Goal: Transaction & Acquisition: Download file/media

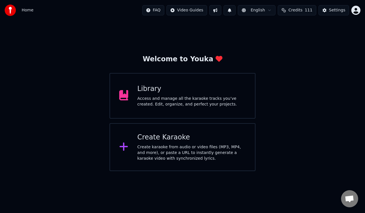
click at [234, 99] on div "Access and manage all the karaoke tracks you’ve created. Edit, organize, and pe…" at bounding box center [191, 101] width 109 height 11
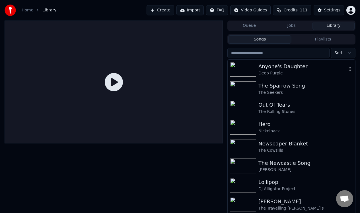
click at [278, 67] on div "Anyone's Daughter" at bounding box center [303, 66] width 89 height 8
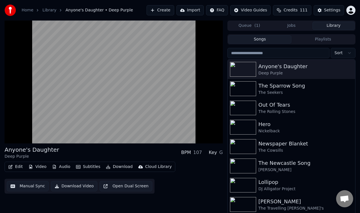
click at [30, 186] on button "Manual Sync" at bounding box center [28, 186] width 42 height 10
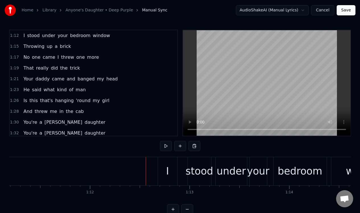
scroll to position [0, 7110]
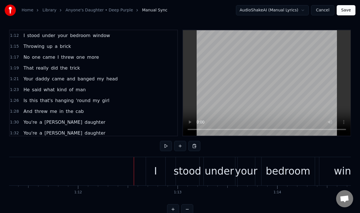
click at [121, 37] on div "1:12 I stood under your bedroom window" at bounding box center [94, 35] width 168 height 11
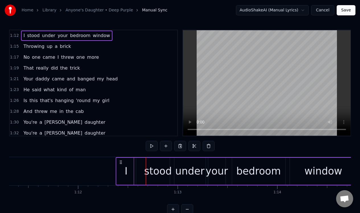
drag, startPoint x: 151, startPoint y: 162, endPoint x: 121, endPoint y: 162, distance: 29.9
click at [121, 162] on circle at bounding box center [121, 162] width 0 height 0
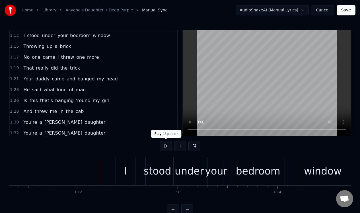
click at [166, 145] on button at bounding box center [166, 146] width 12 height 10
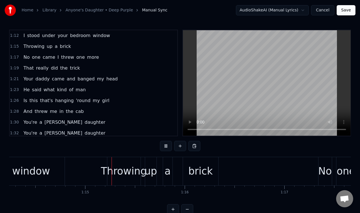
scroll to position [0, 7402]
click at [166, 144] on button at bounding box center [166, 146] width 12 height 10
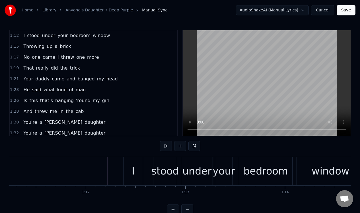
scroll to position [0, 7078]
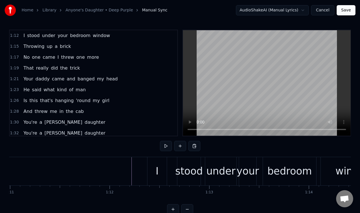
click at [121, 34] on div "1:12 I stood under your bedroom window" at bounding box center [94, 35] width 168 height 11
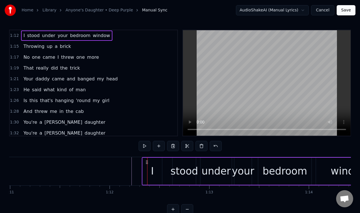
drag, startPoint x: 151, startPoint y: 162, endPoint x: 146, endPoint y: 162, distance: 5.4
click at [146, 162] on icon at bounding box center [147, 162] width 5 height 5
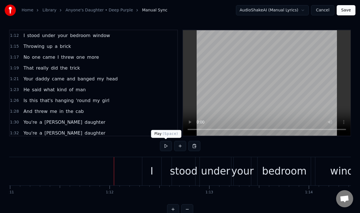
click at [166, 145] on button at bounding box center [166, 146] width 12 height 10
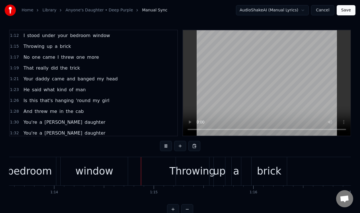
scroll to position [0, 7385]
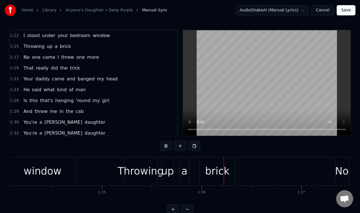
click at [166, 145] on button at bounding box center [166, 146] width 12 height 10
click at [93, 47] on div "1:15 Throwing up a brick" at bounding box center [94, 46] width 168 height 11
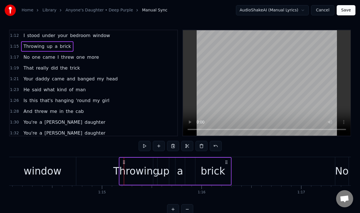
drag, startPoint x: 128, startPoint y: 160, endPoint x: 123, endPoint y: 160, distance: 5.1
click at [69, 163] on div "window" at bounding box center [42, 171] width 67 height 28
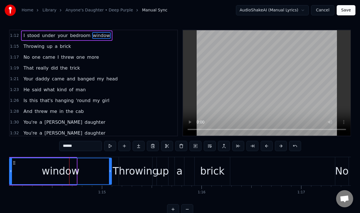
drag, startPoint x: 75, startPoint y: 164, endPoint x: 110, endPoint y: 161, distance: 34.8
click at [110, 161] on div at bounding box center [110, 171] width 2 height 26
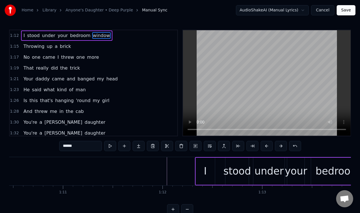
scroll to position [0, 7037]
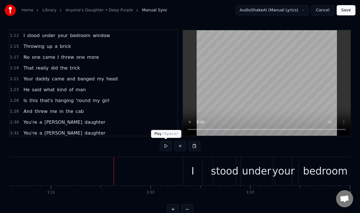
click at [166, 146] on button at bounding box center [166, 146] width 12 height 10
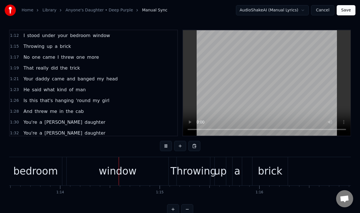
scroll to position [0, 7327]
click at [166, 146] on button at bounding box center [166, 146] width 12 height 10
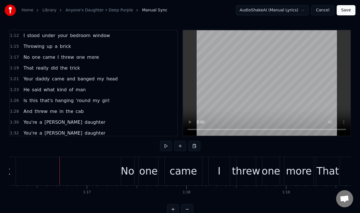
scroll to position [0, 7621]
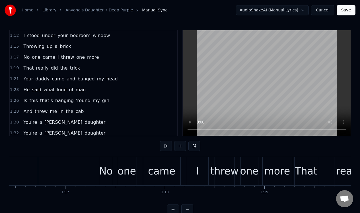
click at [111, 57] on div "1:17 No one came I threw one more" at bounding box center [94, 57] width 168 height 11
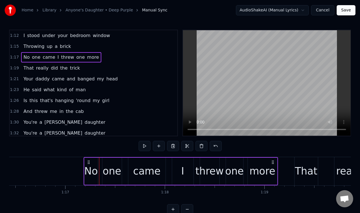
drag, startPoint x: 105, startPoint y: 161, endPoint x: 89, endPoint y: 161, distance: 15.4
click at [89, 161] on icon at bounding box center [88, 162] width 5 height 5
click at [94, 65] on div "1:19 That really did the trick" at bounding box center [94, 68] width 168 height 11
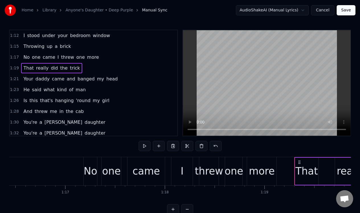
click at [274, 162] on div "more" at bounding box center [261, 171] width 29 height 28
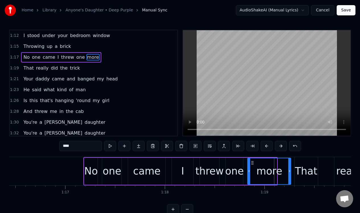
drag, startPoint x: 276, startPoint y: 162, endPoint x: 290, endPoint y: 161, distance: 13.4
click at [290, 162] on div at bounding box center [290, 171] width 2 height 26
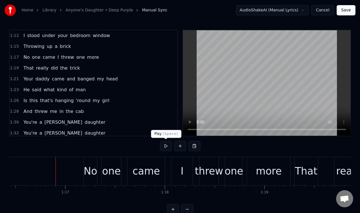
click at [166, 146] on button at bounding box center [166, 146] width 12 height 10
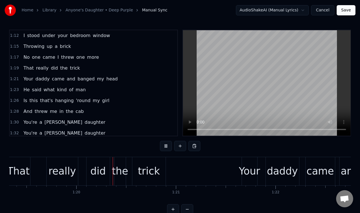
scroll to position [0, 7926]
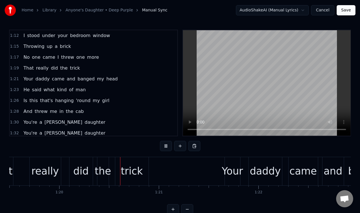
click at [166, 146] on button at bounding box center [166, 146] width 12 height 10
click at [103, 161] on div "the" at bounding box center [102, 171] width 11 height 28
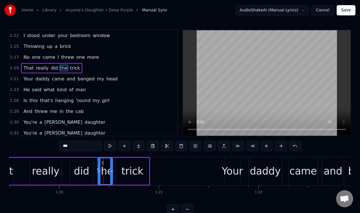
drag, startPoint x: 108, startPoint y: 162, endPoint x: 111, endPoint y: 162, distance: 3.4
click at [111, 162] on div at bounding box center [111, 171] width 2 height 26
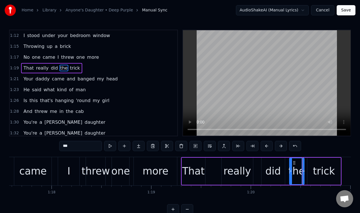
scroll to position [0, 7746]
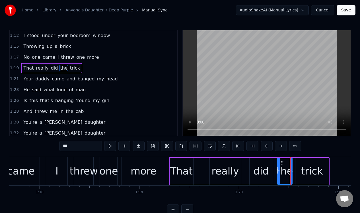
click at [138, 164] on div "more" at bounding box center [144, 171] width 26 height 15
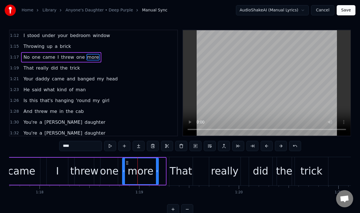
drag, startPoint x: 165, startPoint y: 161, endPoint x: 158, endPoint y: 161, distance: 7.1
click at [158, 161] on div at bounding box center [157, 171] width 2 height 26
click at [110, 144] on button at bounding box center [110, 146] width 12 height 10
click at [172, 165] on div "That" at bounding box center [181, 171] width 23 height 15
type input "****"
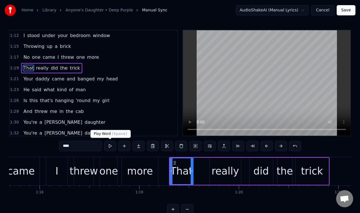
click at [110, 146] on button at bounding box center [110, 146] width 12 height 10
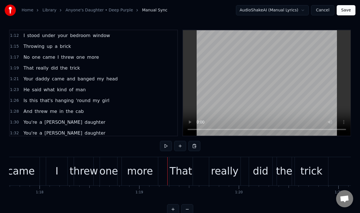
click at [173, 164] on div "That" at bounding box center [181, 171] width 23 height 15
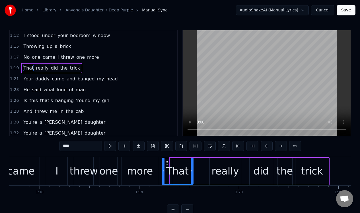
drag, startPoint x: 171, startPoint y: 164, endPoint x: 163, endPoint y: 166, distance: 8.1
click at [163, 165] on div at bounding box center [163, 171] width 2 height 26
click at [123, 68] on div "1:19 That really did the trick" at bounding box center [94, 68] width 168 height 11
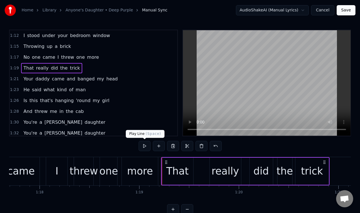
click at [145, 145] on button at bounding box center [145, 146] width 12 height 10
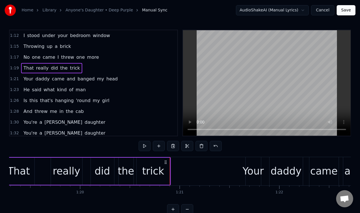
scroll to position [0, 7869]
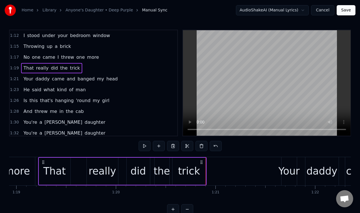
click at [93, 164] on div "really" at bounding box center [103, 171] width 28 height 15
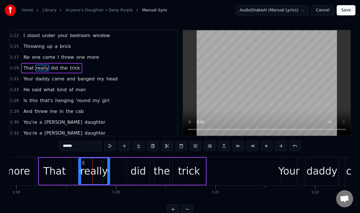
drag, startPoint x: 91, startPoint y: 162, endPoint x: 82, endPoint y: 162, distance: 8.3
click at [82, 162] on icon at bounding box center [83, 162] width 5 height 5
click at [132, 164] on div "did" at bounding box center [137, 171] width 15 height 15
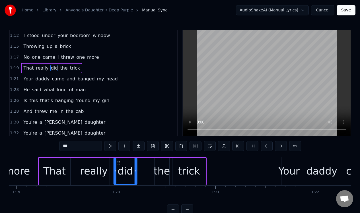
drag, startPoint x: 131, startPoint y: 162, endPoint x: 119, endPoint y: 163, distance: 12.8
click at [119, 163] on icon at bounding box center [118, 162] width 5 height 5
click at [158, 161] on div "the" at bounding box center [162, 171] width 15 height 27
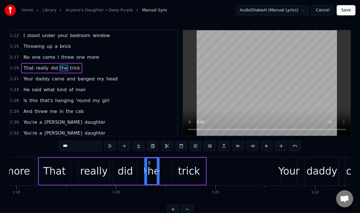
drag, startPoint x: 159, startPoint y: 162, endPoint x: 149, endPoint y: 162, distance: 10.0
click at [149, 162] on icon at bounding box center [149, 162] width 5 height 5
click at [179, 161] on div "trick" at bounding box center [189, 171] width 33 height 27
type input "*****"
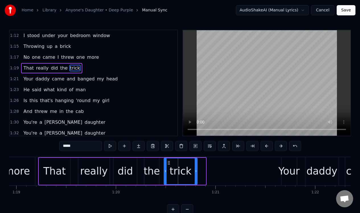
drag, startPoint x: 177, startPoint y: 161, endPoint x: 169, endPoint y: 162, distance: 8.6
click at [169, 162] on icon at bounding box center [169, 162] width 5 height 5
click at [101, 66] on div "1:19 That really did the trick" at bounding box center [94, 68] width 168 height 11
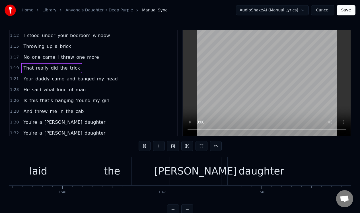
scroll to position [0, 10532]
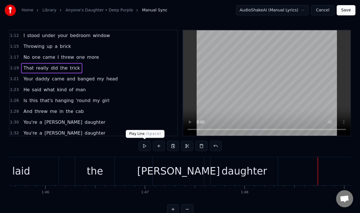
click at [145, 145] on button at bounding box center [145, 146] width 12 height 10
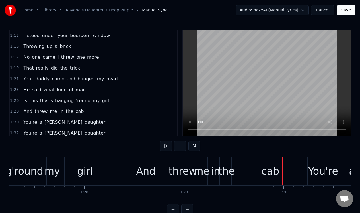
scroll to position [0, 8687]
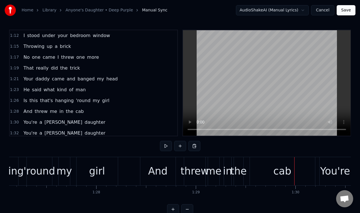
click at [155, 169] on div "And" at bounding box center [157, 171] width 19 height 15
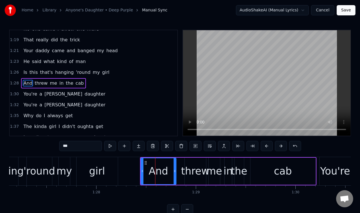
scroll to position [28, 0]
click at [103, 87] on div "1:28 And threw me in the cab" at bounding box center [94, 82] width 168 height 11
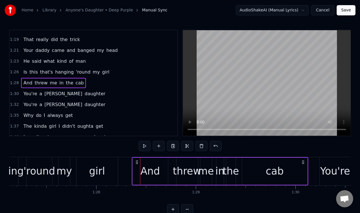
drag, startPoint x: 144, startPoint y: 162, endPoint x: 136, endPoint y: 163, distance: 8.4
click at [136, 163] on icon at bounding box center [137, 162] width 5 height 5
click at [144, 145] on button at bounding box center [145, 146] width 12 height 10
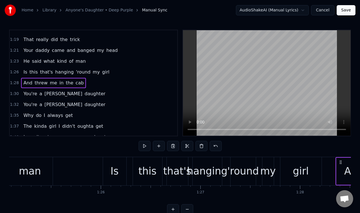
scroll to position [0, 8471]
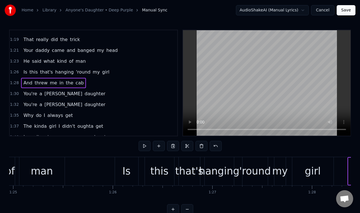
click at [115, 75] on div "1:26 Is this that's hanging 'round my girl" at bounding box center [94, 72] width 168 height 11
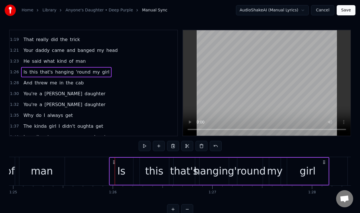
drag, startPoint x: 120, startPoint y: 161, endPoint x: 114, endPoint y: 162, distance: 5.7
click at [114, 162] on icon at bounding box center [114, 162] width 5 height 5
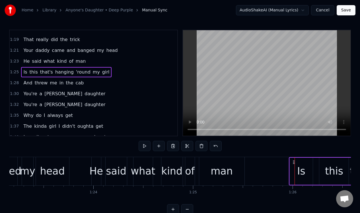
scroll to position [0, 8231]
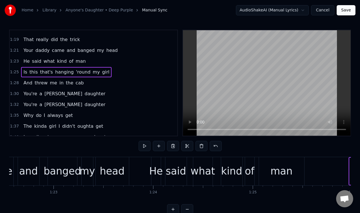
click at [126, 62] on div "1:23 He said what kind of man" at bounding box center [94, 61] width 168 height 11
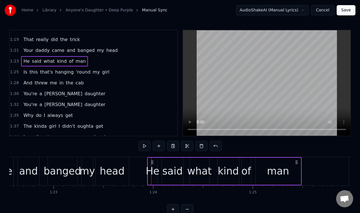
drag, startPoint x: 156, startPoint y: 160, endPoint x: 152, endPoint y: 161, distance: 4.4
click at [152, 161] on icon at bounding box center [152, 162] width 5 height 5
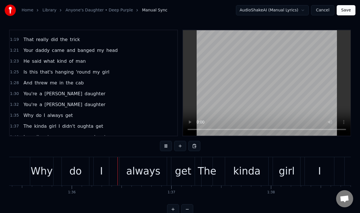
scroll to position [0, 9510]
click at [94, 115] on div "1:35 Why do I always get" at bounding box center [94, 115] width 168 height 11
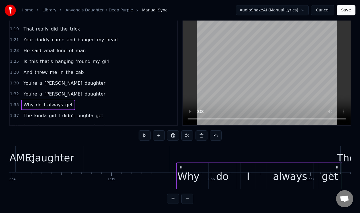
scroll to position [4, 9369]
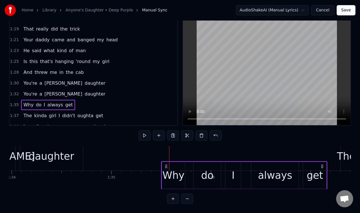
drag, startPoint x: 43, startPoint y: 161, endPoint x: 166, endPoint y: 164, distance: 123.4
click at [166, 164] on icon at bounding box center [166, 166] width 5 height 5
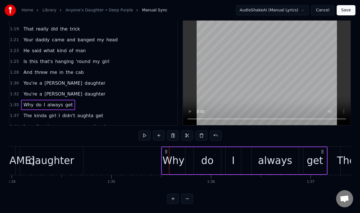
scroll to position [0, 9369]
click at [145, 131] on button at bounding box center [145, 135] width 12 height 10
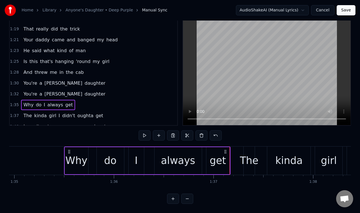
scroll to position [0, 9430]
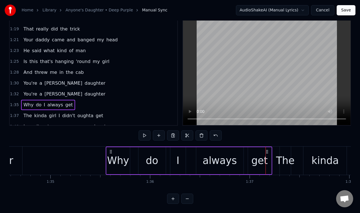
drag, startPoint x: 106, startPoint y: 147, endPoint x: 112, endPoint y: 149, distance: 5.7
click at [112, 149] on icon at bounding box center [111, 151] width 5 height 5
click at [143, 131] on button at bounding box center [145, 135] width 12 height 10
click at [202, 147] on div "always" at bounding box center [219, 160] width 47 height 27
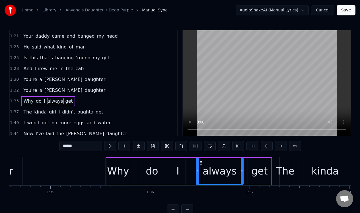
scroll to position [61, 0]
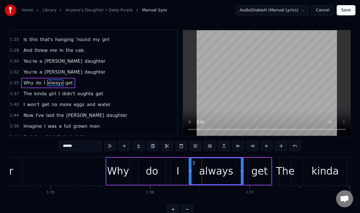
drag, startPoint x: 197, startPoint y: 162, endPoint x: 190, endPoint y: 164, distance: 7.2
click at [190, 164] on div at bounding box center [190, 171] width 2 height 26
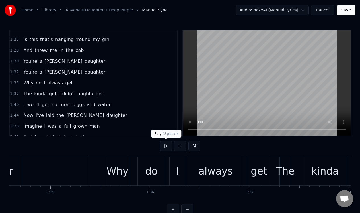
click at [163, 145] on button at bounding box center [166, 146] width 12 height 10
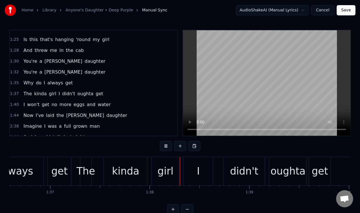
click at [163, 145] on button at bounding box center [166, 146] width 12 height 10
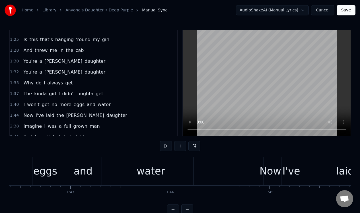
scroll to position [0, 10232]
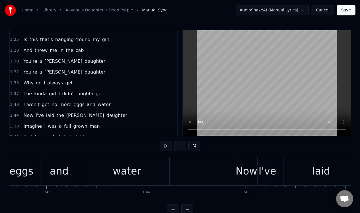
click at [130, 113] on div "1:44 Now I've laid the [PERSON_NAME] daughter" at bounding box center [94, 115] width 168 height 11
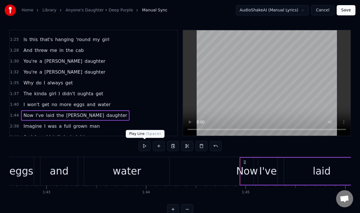
click at [144, 146] on button at bounding box center [145, 146] width 12 height 10
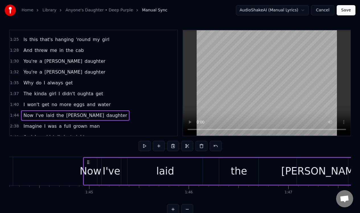
scroll to position [0, 10377]
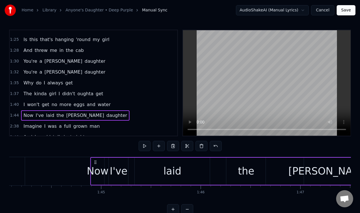
drag, startPoint x: 100, startPoint y: 161, endPoint x: 95, endPoint y: 162, distance: 5.0
click at [95, 162] on icon at bounding box center [95, 162] width 5 height 5
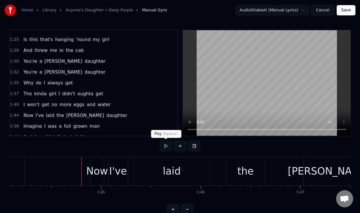
click at [165, 144] on button at bounding box center [166, 146] width 12 height 10
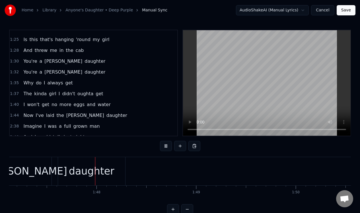
scroll to position [0, 10682]
click at [167, 144] on button at bounding box center [166, 146] width 12 height 10
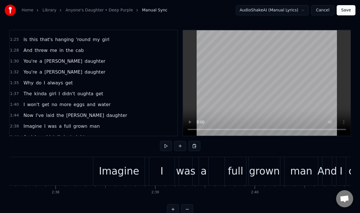
scroll to position [0, 15718]
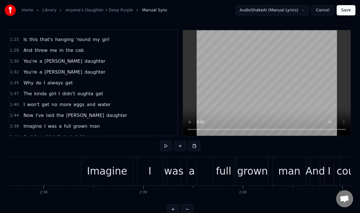
click at [99, 125] on div "2:38 Imagine I was a full grown man" at bounding box center [94, 126] width 168 height 11
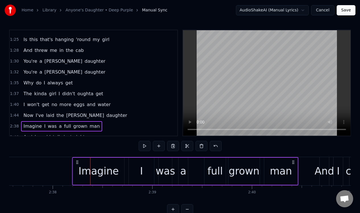
scroll to position [0, 15707]
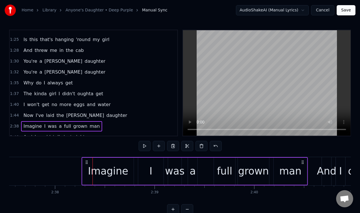
click at [86, 162] on icon at bounding box center [87, 162] width 5 height 5
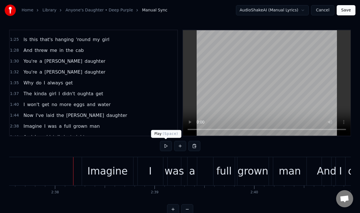
click at [165, 147] on button at bounding box center [166, 146] width 12 height 10
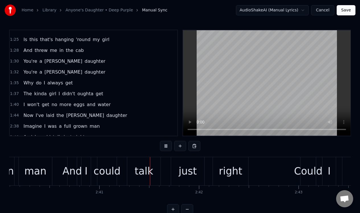
scroll to position [0, 16004]
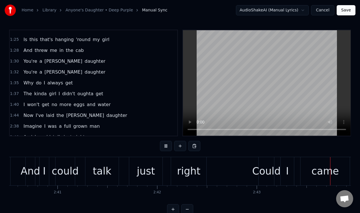
click at [165, 147] on button at bounding box center [166, 146] width 12 height 10
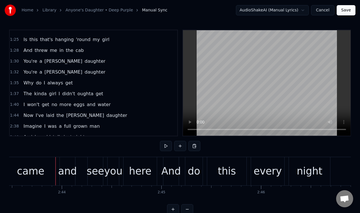
scroll to position [0, 16299]
click at [165, 146] on button at bounding box center [166, 146] width 12 height 10
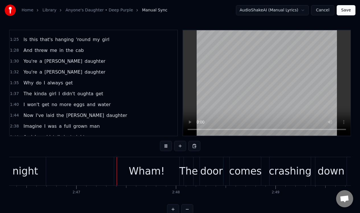
scroll to position [0, 16586]
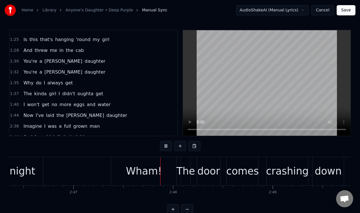
click at [165, 146] on button at bounding box center [166, 146] width 12 height 10
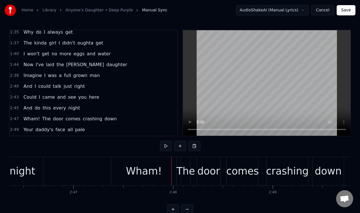
scroll to position [113, 0]
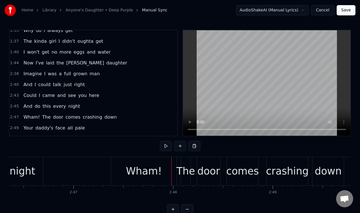
click at [120, 118] on div "2:47 Wham! The door comes crashing down" at bounding box center [94, 117] width 168 height 11
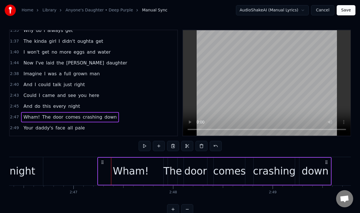
drag, startPoint x: 117, startPoint y: 161, endPoint x: 103, endPoint y: 164, distance: 14.0
click at [103, 164] on div "Wham! The door comes crashing down" at bounding box center [214, 171] width 234 height 28
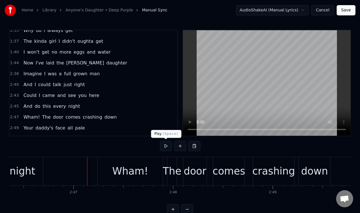
click at [165, 144] on button at bounding box center [166, 146] width 12 height 10
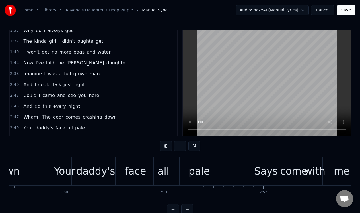
click at [165, 144] on button at bounding box center [166, 146] width 12 height 10
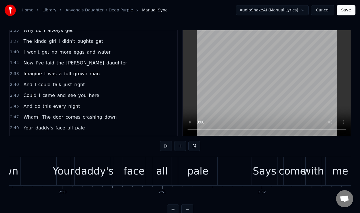
click at [101, 130] on div "2:49 Your daddy's face all pale" at bounding box center [94, 127] width 168 height 11
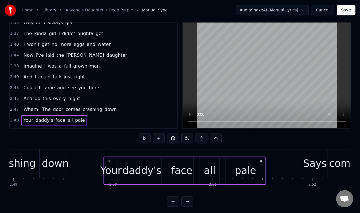
scroll to position [8, 0]
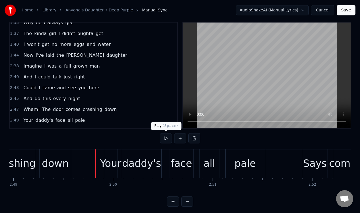
click at [166, 137] on button at bounding box center [166, 138] width 12 height 10
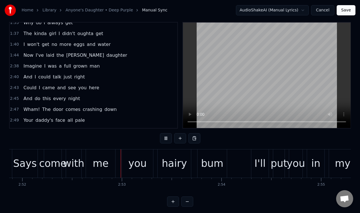
scroll to position [0, 17136]
click at [166, 137] on button at bounding box center [166, 138] width 12 height 10
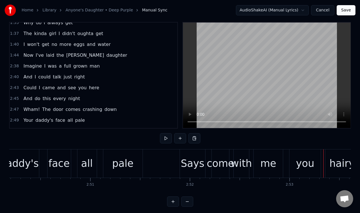
scroll to position [0, 16980]
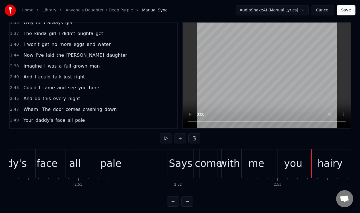
click at [97, 120] on div "2:49 Your daddy's face all pale" at bounding box center [94, 120] width 168 height 11
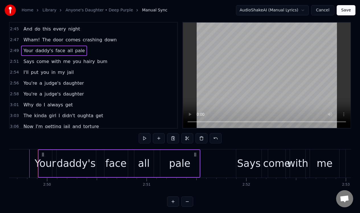
scroll to position [184, 0]
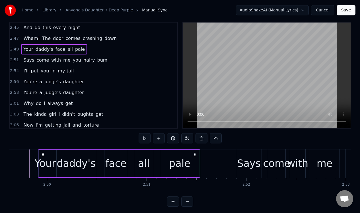
click at [115, 62] on div "2:51 Says come with me you hairy bum" at bounding box center [94, 60] width 168 height 11
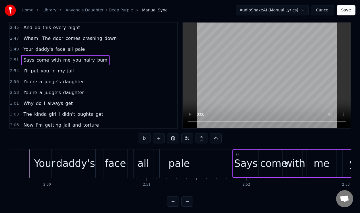
drag, startPoint x: 241, startPoint y: 154, endPoint x: 237, endPoint y: 155, distance: 3.8
click at [237, 155] on icon at bounding box center [238, 154] width 5 height 5
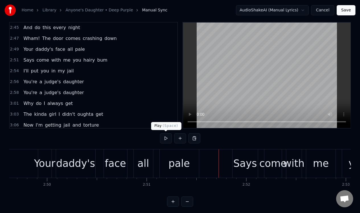
click at [166, 138] on button at bounding box center [166, 138] width 12 height 10
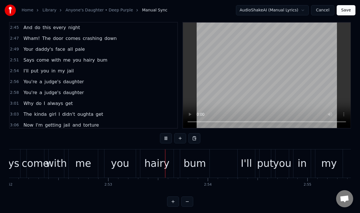
scroll to position [0, 17221]
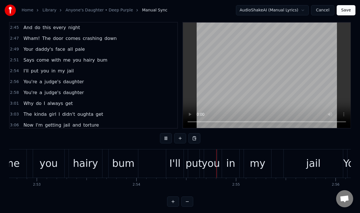
click at [166, 138] on button at bounding box center [166, 138] width 12 height 10
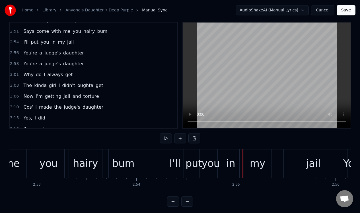
scroll to position [213, 0]
click at [89, 43] on div "2:54 I'll put you in my jail" at bounding box center [94, 42] width 168 height 11
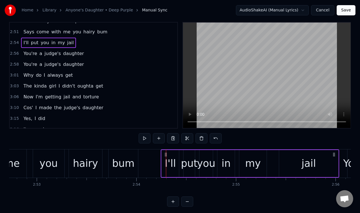
drag, startPoint x: 170, startPoint y: 152, endPoint x: 165, endPoint y: 153, distance: 5.3
click at [165, 153] on icon at bounding box center [166, 154] width 5 height 5
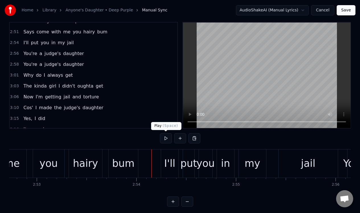
click at [167, 138] on button at bounding box center [166, 138] width 12 height 10
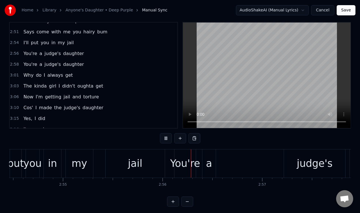
click at [167, 138] on button at bounding box center [166, 138] width 12 height 10
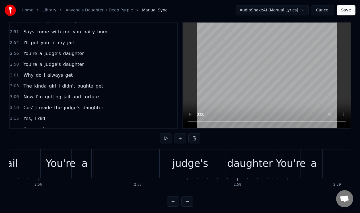
click at [80, 51] on div "You're a judge's daughter" at bounding box center [53, 53] width 65 height 10
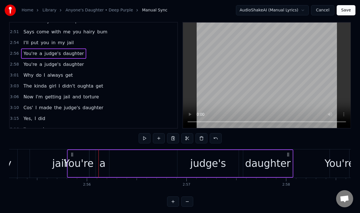
scroll to position [0, 17466]
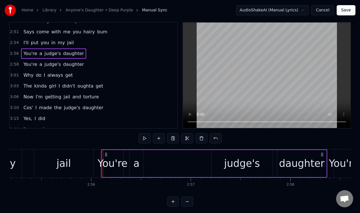
drag, startPoint x: 56, startPoint y: 153, endPoint x: 106, endPoint y: 151, distance: 50.7
click at [107, 152] on icon at bounding box center [106, 154] width 5 height 5
click at [232, 158] on div "judge's" at bounding box center [242, 163] width 36 height 15
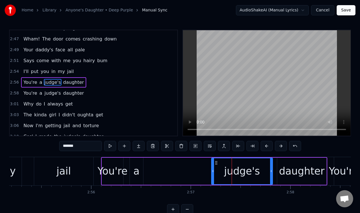
scroll to position [191, 0]
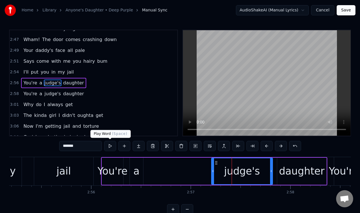
click at [110, 146] on button at bounding box center [110, 146] width 12 height 10
click at [284, 163] on div "daughter" at bounding box center [301, 171] width 49 height 27
type input "********"
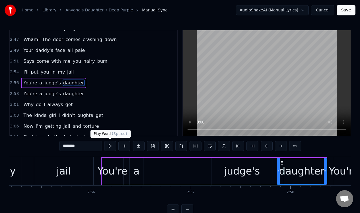
click at [110, 146] on button at bounding box center [110, 146] width 12 height 10
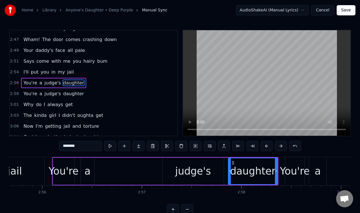
scroll to position [0, 17478]
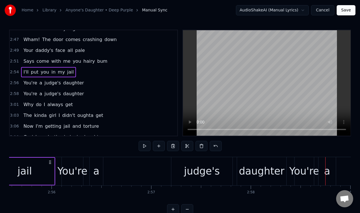
scroll to position [0, 17553]
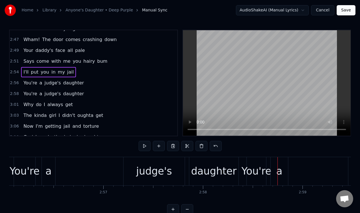
click at [103, 160] on div "You're a judge's daughter" at bounding box center [127, 171] width 226 height 28
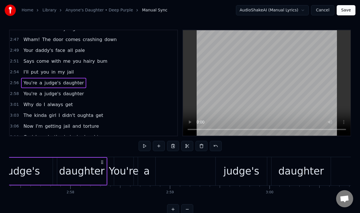
scroll to position [0, 17710]
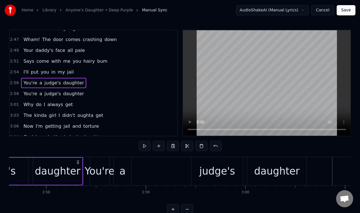
click at [216, 165] on div "judge's" at bounding box center [217, 171] width 36 height 15
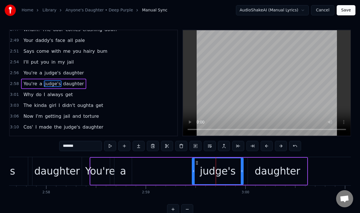
scroll to position [202, 0]
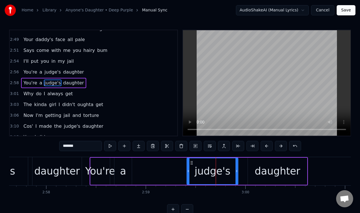
drag, startPoint x: 197, startPoint y: 162, endPoint x: 191, endPoint y: 164, distance: 6.6
click at [191, 164] on icon at bounding box center [192, 162] width 5 height 5
click at [258, 162] on div "daughter" at bounding box center [277, 171] width 59 height 27
type input "********"
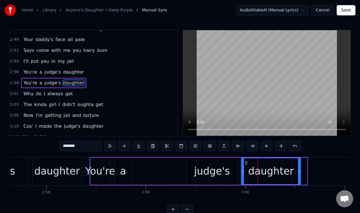
drag, startPoint x: 252, startPoint y: 162, endPoint x: 246, endPoint y: 164, distance: 6.7
click at [246, 164] on icon at bounding box center [246, 162] width 5 height 5
click at [36, 161] on div "daughter" at bounding box center [56, 171] width 49 height 28
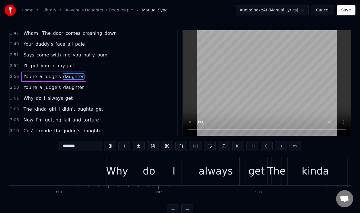
scroll to position [0, 17997]
click at [91, 99] on div "3:01 Why do I always get" at bounding box center [94, 98] width 168 height 11
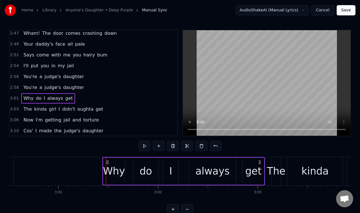
drag, startPoint x: 111, startPoint y: 161, endPoint x: 107, endPoint y: 162, distance: 3.8
click at [107, 162] on icon at bounding box center [107, 162] width 5 height 5
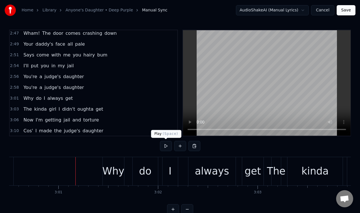
click at [166, 145] on button at bounding box center [166, 146] width 12 height 10
click at [122, 111] on div "3:03 The kinda girl I didn't oughta get" at bounding box center [94, 109] width 168 height 11
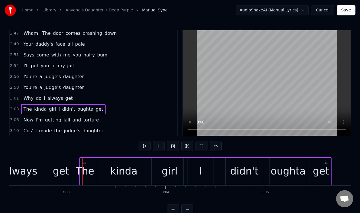
scroll to position [0, 18141]
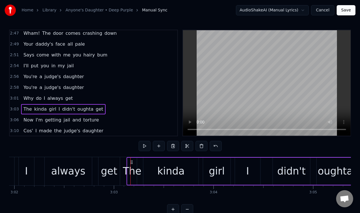
click at [132, 162] on icon at bounding box center [132, 162] width 5 height 5
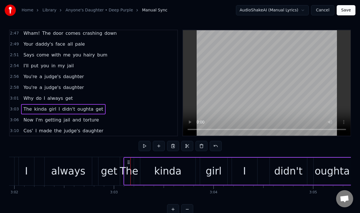
drag, startPoint x: 131, startPoint y: 162, endPoint x: 128, endPoint y: 163, distance: 2.9
click at [128, 163] on icon at bounding box center [128, 162] width 5 height 5
click at [144, 146] on button at bounding box center [145, 146] width 12 height 10
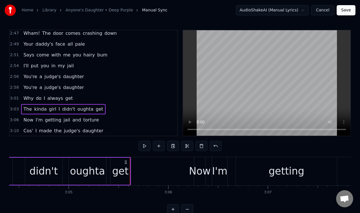
scroll to position [0, 18435]
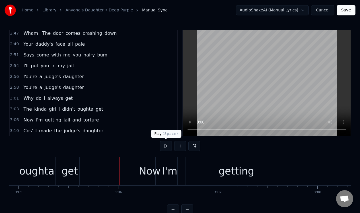
click at [164, 144] on button at bounding box center [166, 146] width 12 height 10
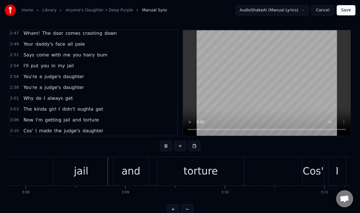
scroll to position [0, 18729]
click at [164, 144] on button at bounding box center [166, 146] width 12 height 10
click at [103, 120] on div "3:06 Now I'm getting jail and torture" at bounding box center [94, 120] width 168 height 11
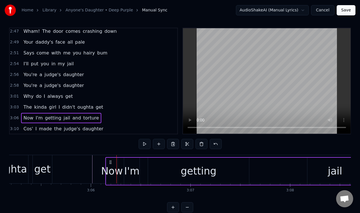
scroll to position [4, 0]
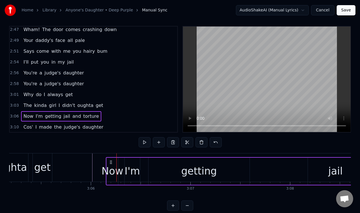
drag, startPoint x: 43, startPoint y: 161, endPoint x: 111, endPoint y: 160, distance: 68.4
click at [111, 160] on icon at bounding box center [111, 162] width 5 height 5
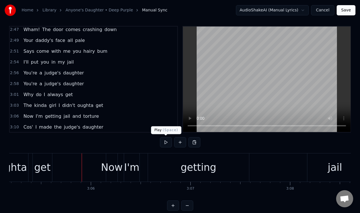
click at [164, 140] on button at bounding box center [166, 142] width 12 height 10
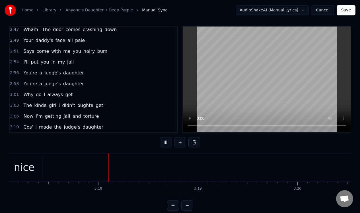
scroll to position [0, 19660]
click at [164, 142] on button at bounding box center [166, 142] width 12 height 10
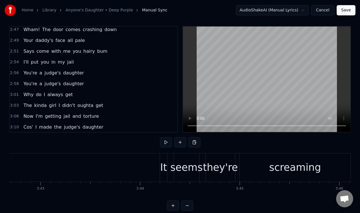
scroll to position [0, 22238]
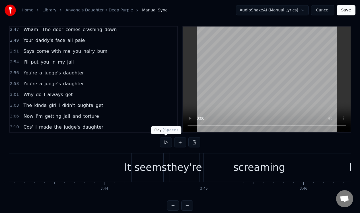
click at [166, 143] on button at bounding box center [166, 142] width 12 height 10
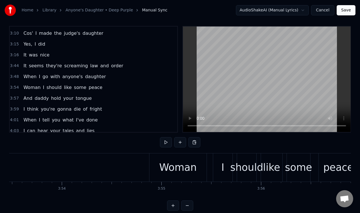
scroll to position [293, 0]
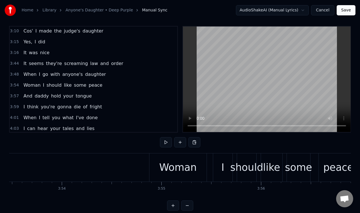
click at [117, 88] on div "3:54 Woman I should like some peace" at bounding box center [94, 85] width 168 height 11
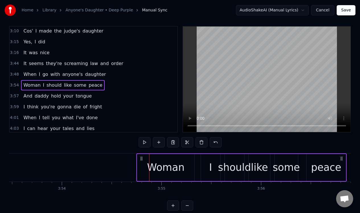
drag, startPoint x: 154, startPoint y: 157, endPoint x: 141, endPoint y: 160, distance: 13.4
click at [141, 160] on icon at bounding box center [141, 158] width 5 height 5
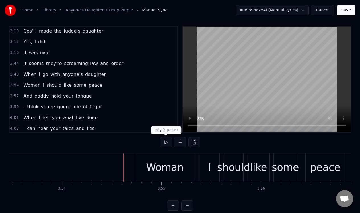
click at [166, 142] on button at bounding box center [166, 142] width 12 height 10
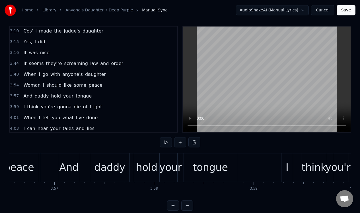
scroll to position [0, 23587]
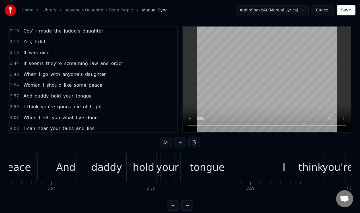
click at [115, 98] on div "3:57 And daddy hold your tongue" at bounding box center [94, 96] width 168 height 11
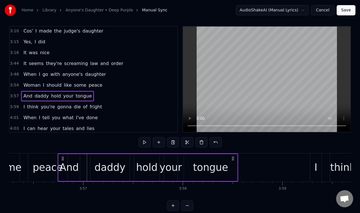
scroll to position [0, 23552]
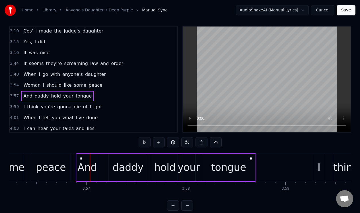
drag, startPoint x: 61, startPoint y: 157, endPoint x: 81, endPoint y: 163, distance: 21.6
click at [81, 163] on div "And daddy hold your tongue" at bounding box center [166, 167] width 181 height 28
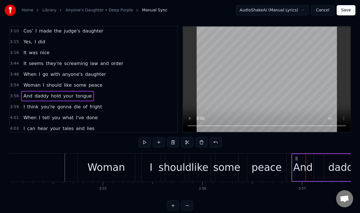
scroll to position [0, 23312]
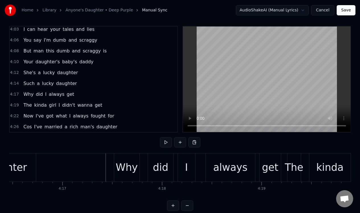
scroll to position [414, 0]
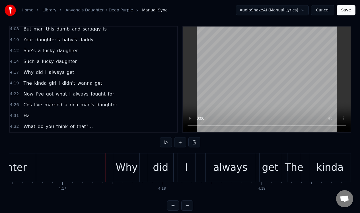
click at [88, 73] on div "4:17 Why did I always get" at bounding box center [94, 72] width 168 height 11
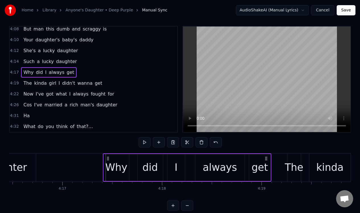
drag, startPoint x: 118, startPoint y: 157, endPoint x: 107, endPoint y: 159, distance: 11.0
click at [107, 159] on icon at bounding box center [108, 158] width 5 height 5
click at [126, 85] on div "4:19 The kinda girl I didn't wanna get" at bounding box center [94, 83] width 168 height 11
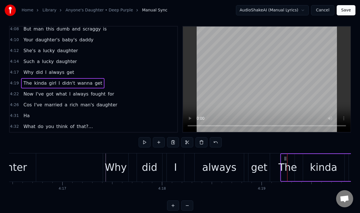
drag, startPoint x: 291, startPoint y: 157, endPoint x: 285, endPoint y: 158, distance: 7.0
click at [285, 158] on icon at bounding box center [285, 158] width 5 height 5
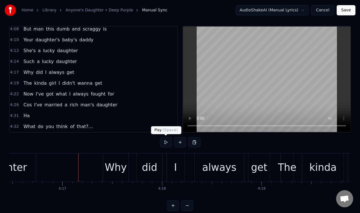
click at [166, 142] on button at bounding box center [166, 142] width 12 height 10
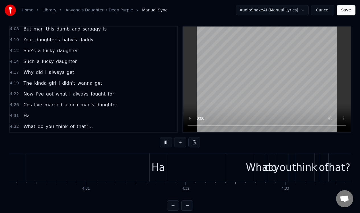
scroll to position [0, 27066]
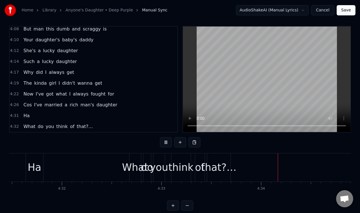
click at [166, 142] on button at bounding box center [166, 142] width 12 height 10
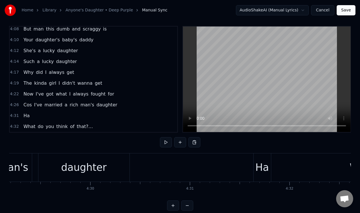
scroll to position [0, 26850]
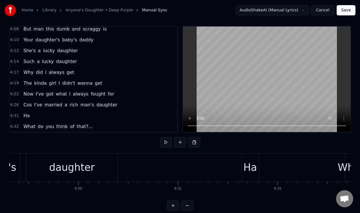
click at [248, 159] on div "Ha" at bounding box center [250, 167] width 17 height 28
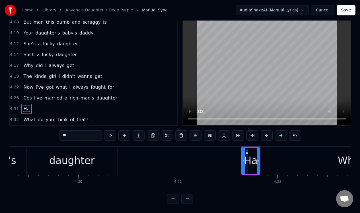
scroll to position [13, 0]
click at [110, 132] on button at bounding box center [110, 135] width 12 height 10
drag, startPoint x: 259, startPoint y: 161, endPoint x: 263, endPoint y: 161, distance: 4.3
click at [263, 161] on div at bounding box center [264, 161] width 2 height 26
click at [111, 134] on button at bounding box center [110, 135] width 12 height 10
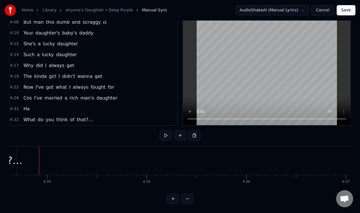
scroll to position [0, 27282]
click at [351, 7] on button "Save" at bounding box center [346, 10] width 19 height 10
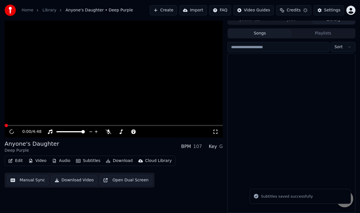
scroll to position [6, 0]
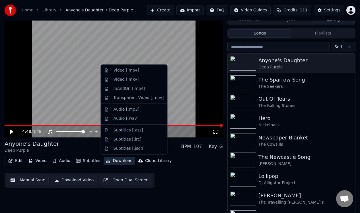
click at [120, 161] on button "Download" at bounding box center [119, 161] width 31 height 8
click at [128, 70] on div "Video [.mp4]" at bounding box center [127, 71] width 26 height 6
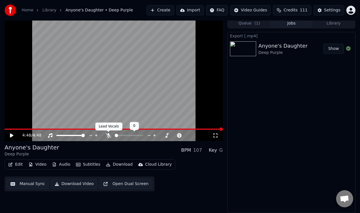
click at [109, 134] on icon at bounding box center [109, 135] width 6 height 5
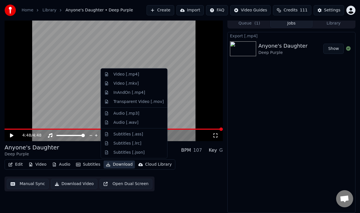
click at [117, 164] on button "Download" at bounding box center [119, 164] width 31 height 8
click at [122, 74] on div "Video [.mp4]" at bounding box center [127, 75] width 26 height 6
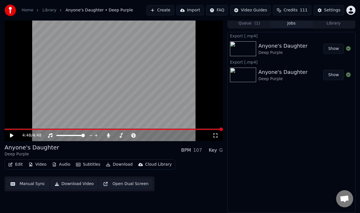
click at [27, 9] on link "Home" at bounding box center [28, 10] width 12 height 6
